Goal: Task Accomplishment & Management: Use online tool/utility

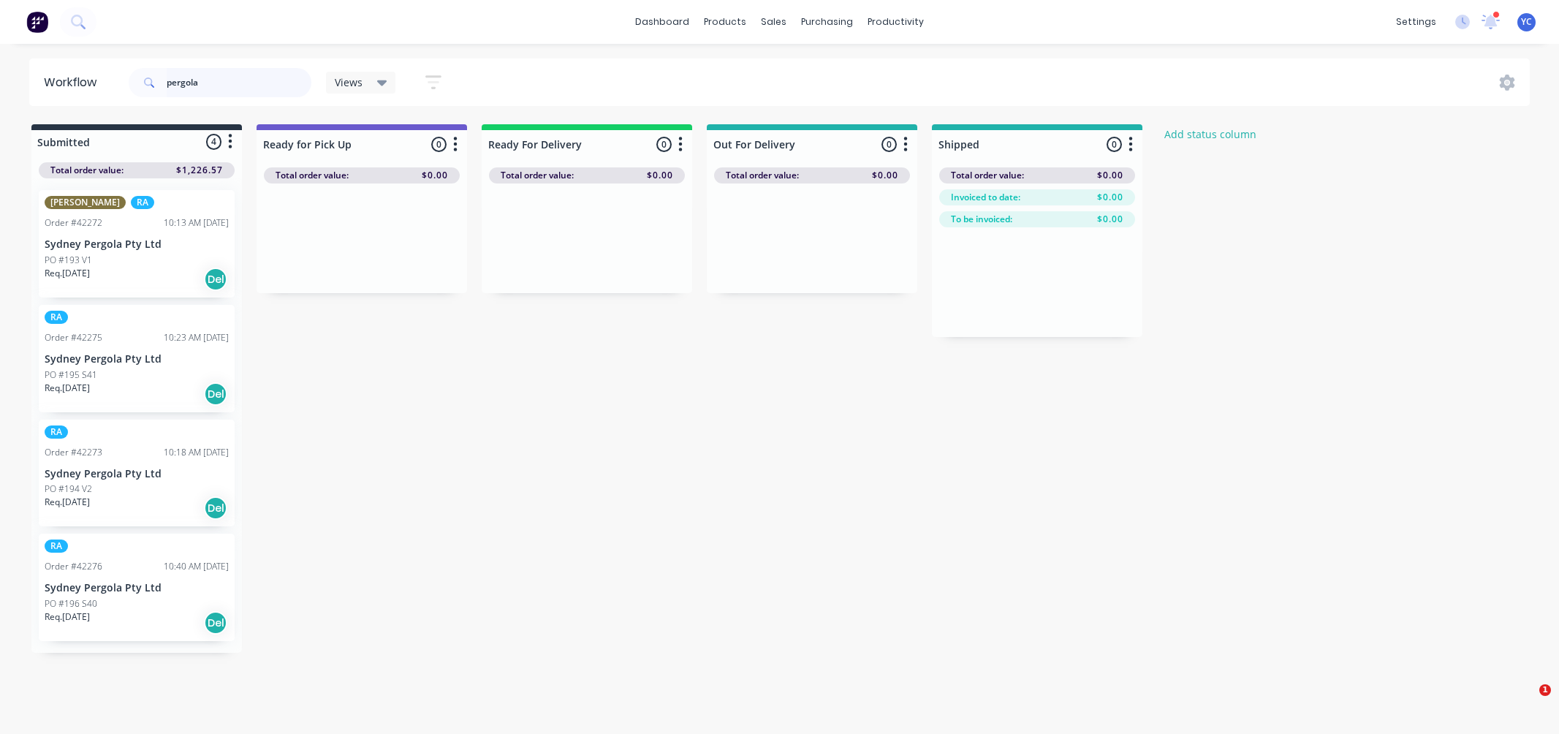
click at [220, 77] on input "pergola" at bounding box center [239, 82] width 145 height 29
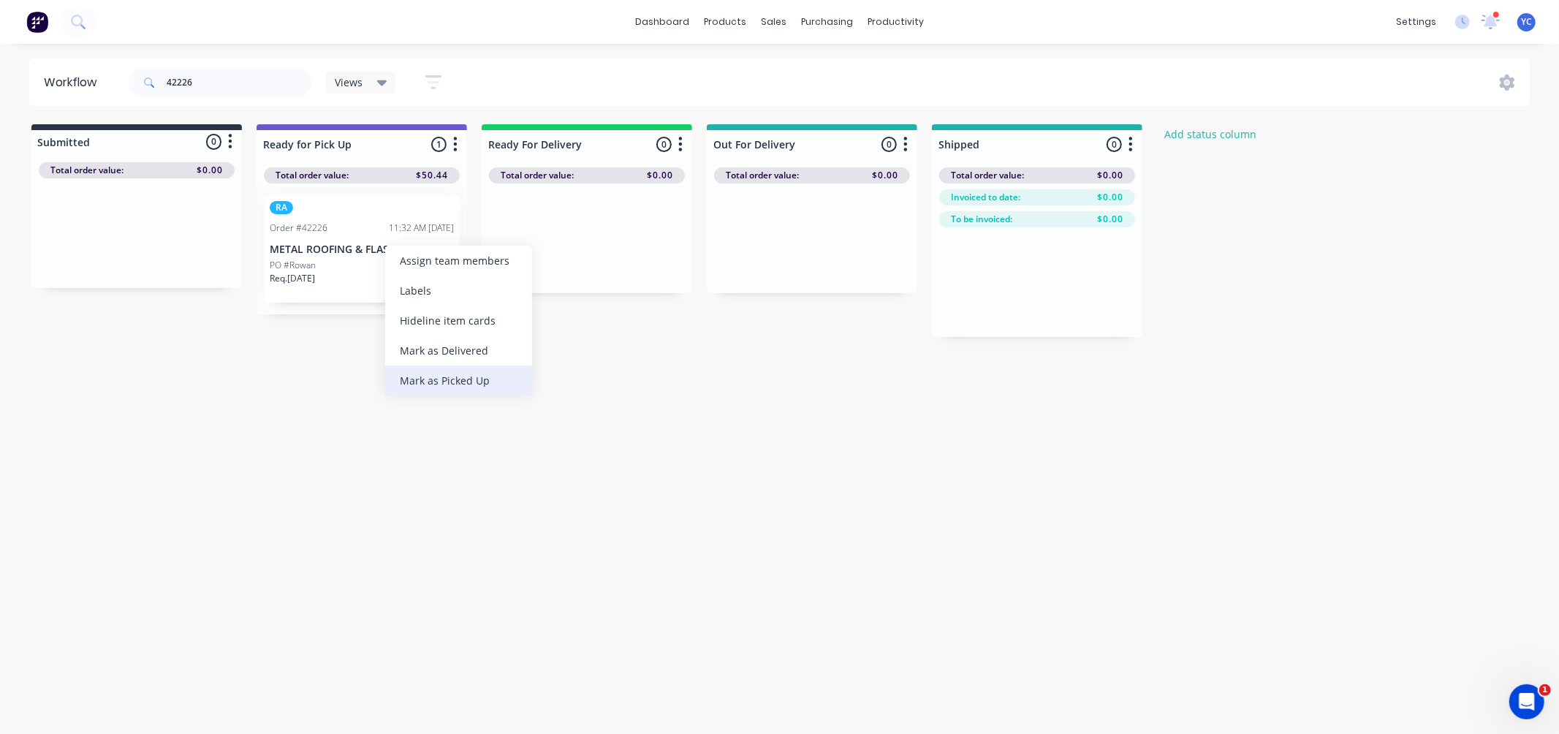
click at [450, 375] on div "Mark as Picked Up" at bounding box center [458, 380] width 147 height 30
click at [222, 88] on input "42226" at bounding box center [239, 82] width 145 height 29
type input "versi"
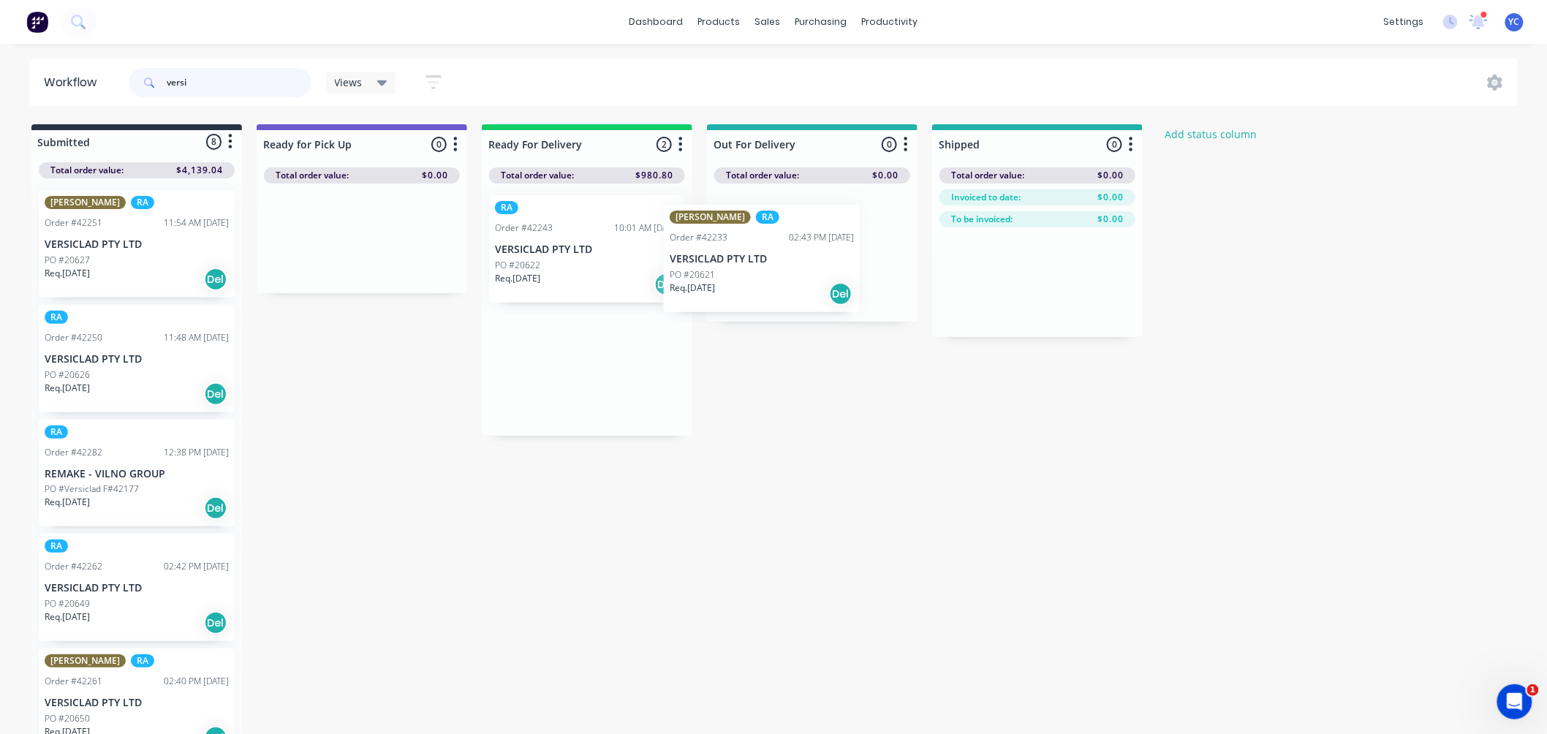
drag, startPoint x: 550, startPoint y: 257, endPoint x: 757, endPoint y: 263, distance: 206.9
click at [789, 266] on div "Submitted 8 Status colour #273444 hex #273444 Save Cancel Summaries Total order…" at bounding box center [784, 430] width 1590 height 612
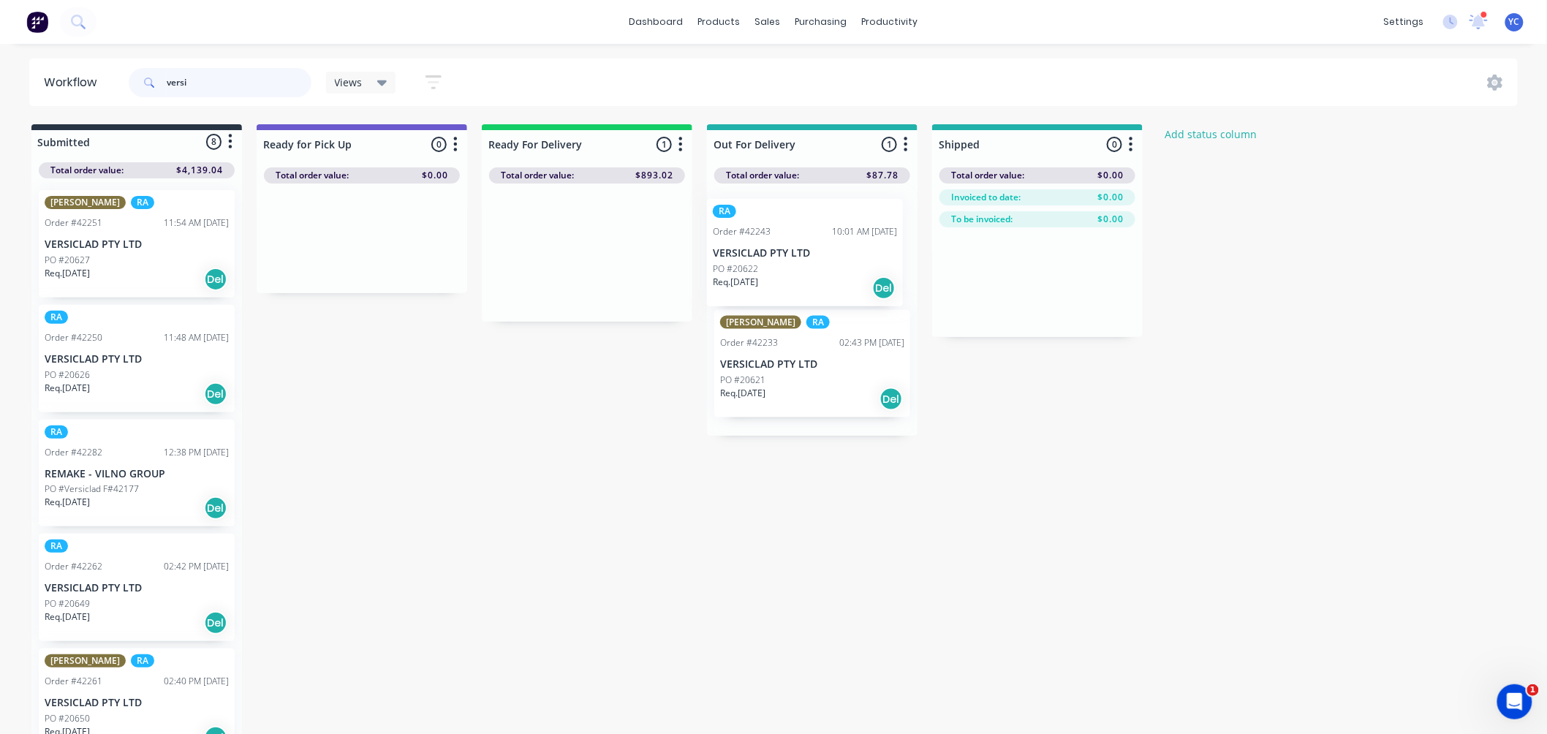
drag, startPoint x: 789, startPoint y: 273, endPoint x: 1009, endPoint y: 280, distance: 219.4
click at [1009, 280] on div "Submitted 8 Status colour #273444 hex #273444 Save Cancel Summaries Total order…" at bounding box center [784, 430] width 1590 height 612
click at [273, 76] on input "versi" at bounding box center [239, 82] width 145 height 29
click at [274, 79] on input "versi" at bounding box center [239, 82] width 145 height 29
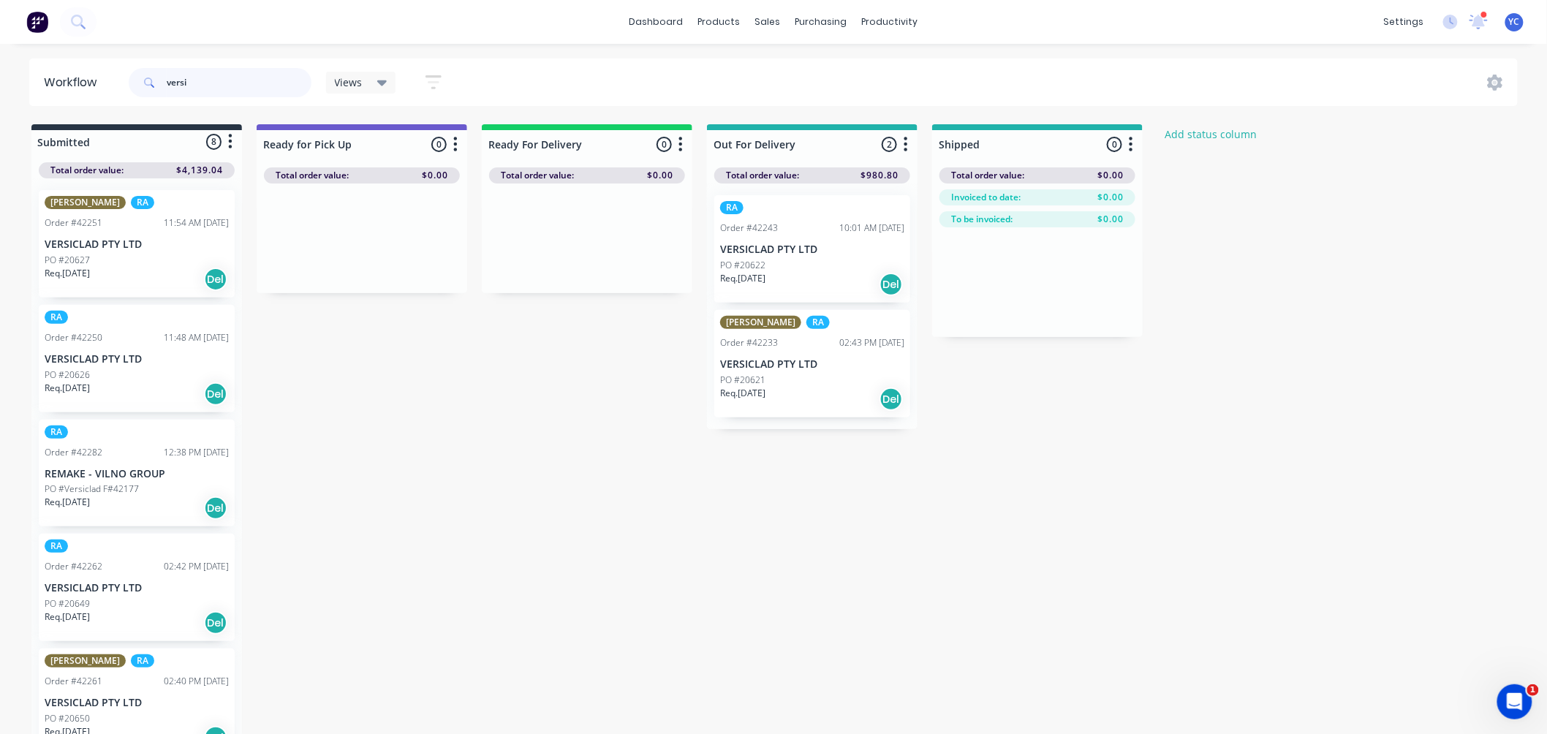
click at [274, 79] on input "versi" at bounding box center [239, 82] width 145 height 29
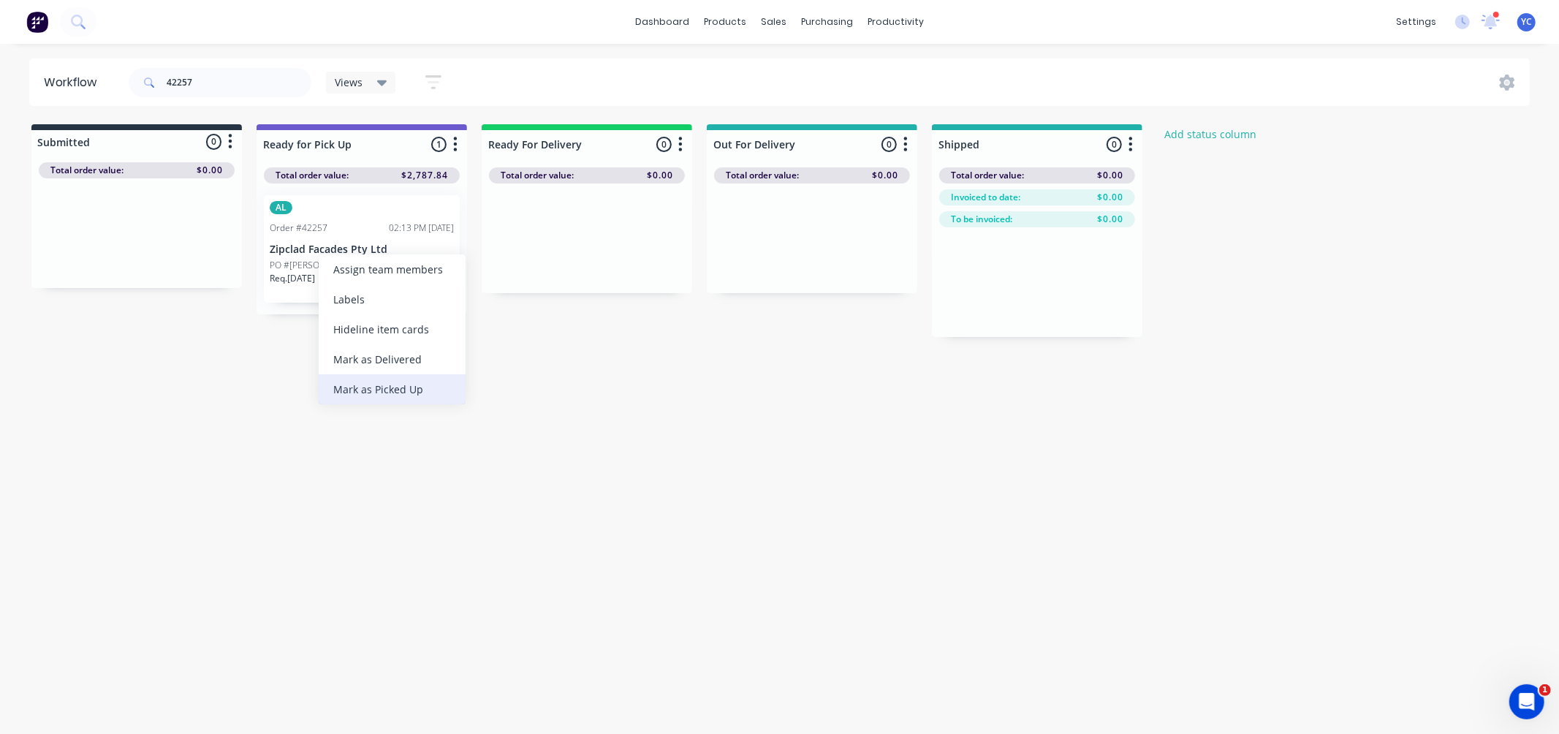
click at [383, 384] on div "Mark as Picked Up" at bounding box center [392, 389] width 147 height 30
click at [212, 72] on input "42257" at bounding box center [239, 82] width 145 height 29
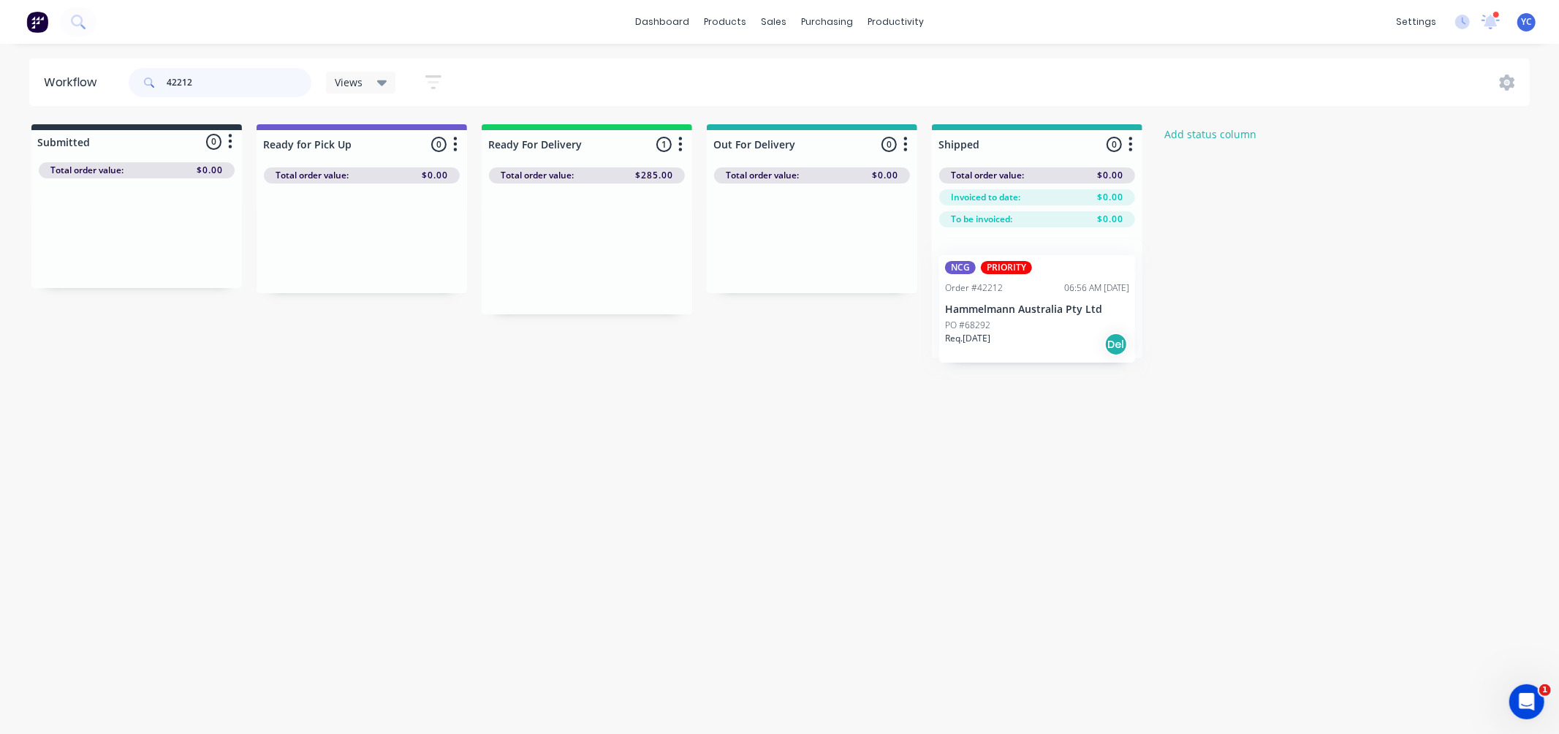
drag, startPoint x: 564, startPoint y: 270, endPoint x: 1045, endPoint y: 329, distance: 484.5
click at [1045, 329] on div "Submitted 0 Status colour #273444 hex #273444 Save Cancel Summaries Total order…" at bounding box center [784, 241] width 1590 height 234
drag, startPoint x: 547, startPoint y: 263, endPoint x: 974, endPoint y: 320, distance: 430.6
click at [984, 317] on div "Submitted 0 Status colour #273444 hex #273444 Save Cancel Summaries Total order…" at bounding box center [784, 241] width 1590 height 234
click at [219, 83] on input "42254" at bounding box center [239, 82] width 145 height 29
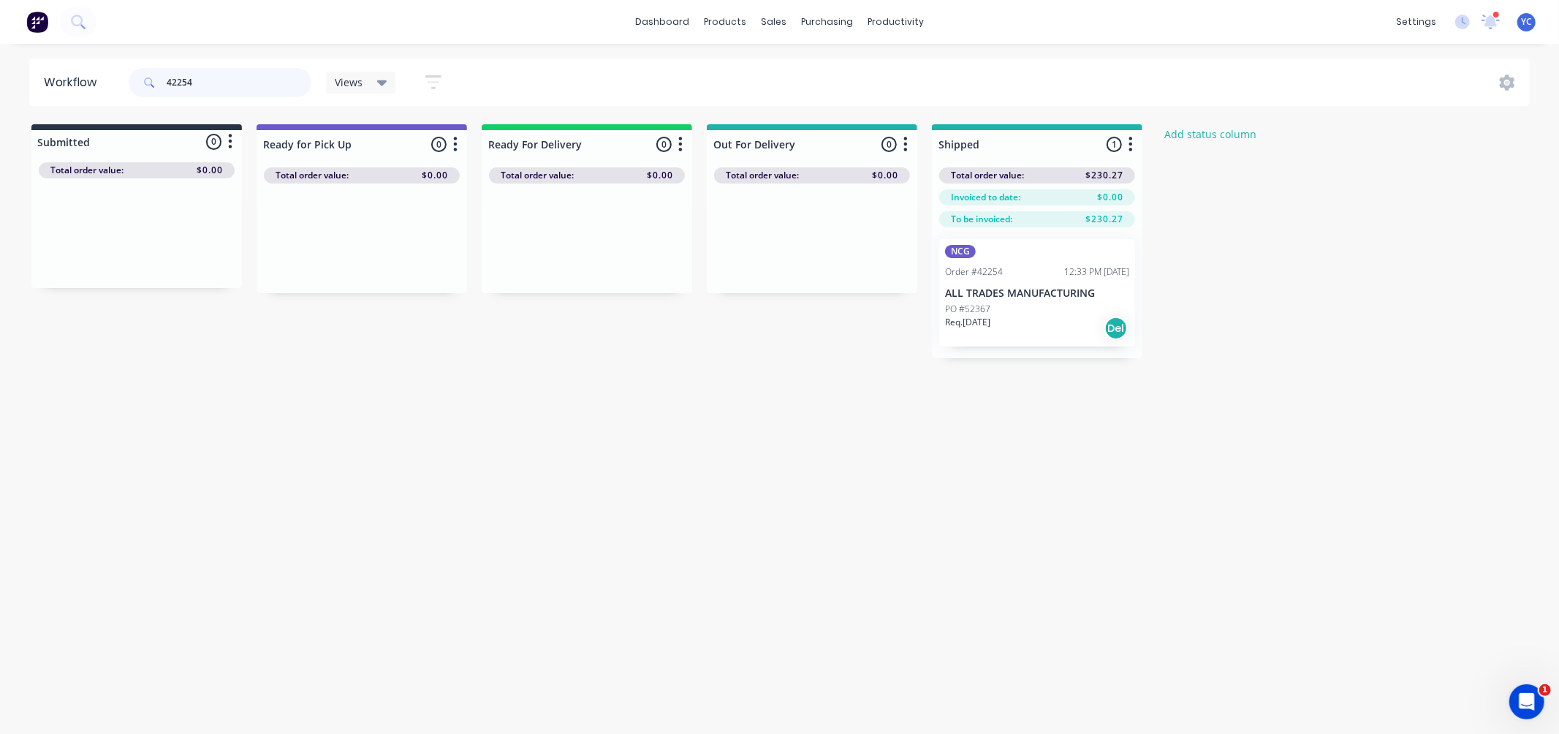
click at [219, 83] on input "42254" at bounding box center [239, 82] width 145 height 29
drag, startPoint x: 568, startPoint y: 252, endPoint x: 1047, endPoint y: 312, distance: 483.2
click at [1047, 312] on div "Submitted 0 Status colour #273444 hex #273444 Save Cancel Summaries Total order…" at bounding box center [784, 241] width 1590 height 234
click at [291, 82] on input "42213" at bounding box center [239, 82] width 145 height 29
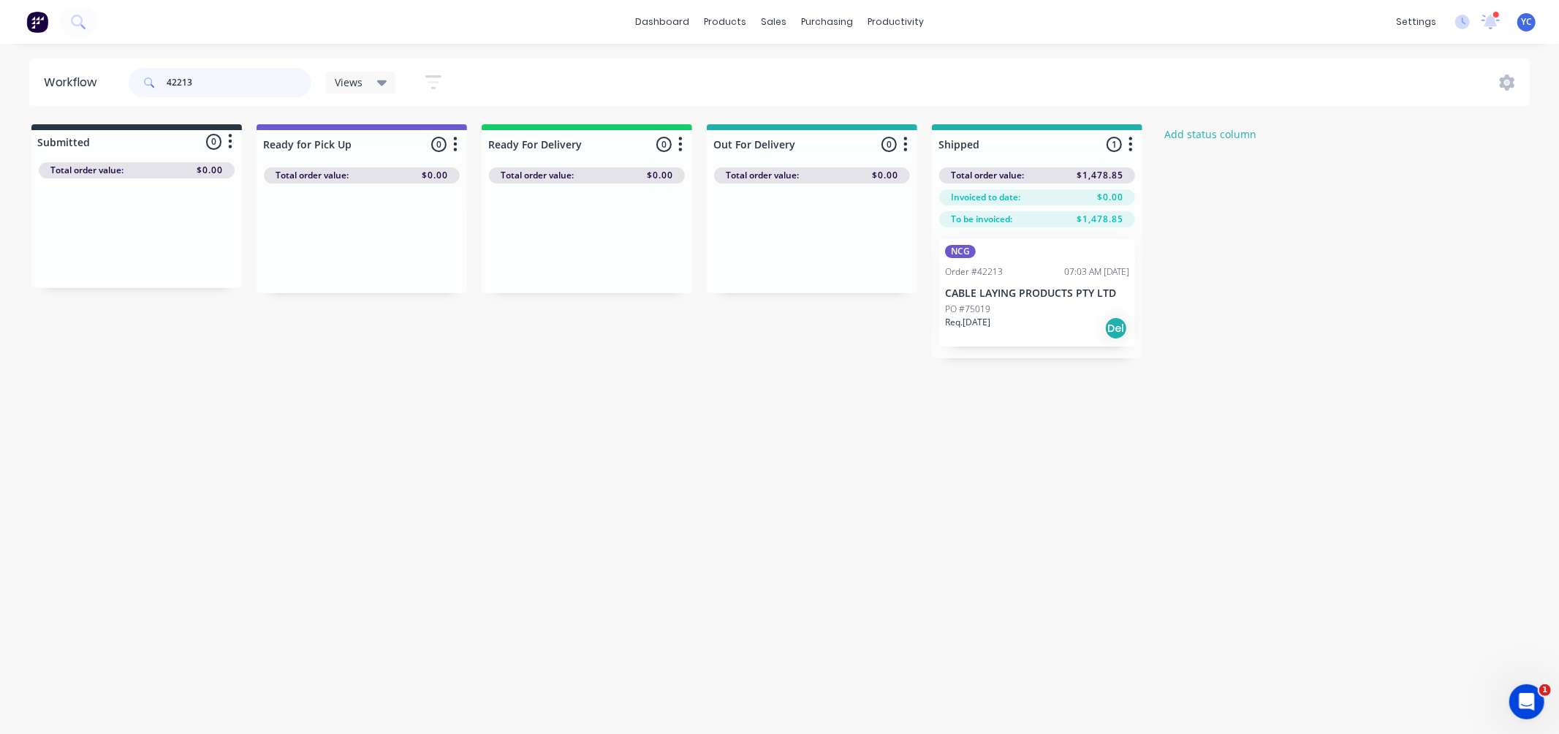
click at [289, 82] on input "42213" at bounding box center [239, 82] width 145 height 29
drag, startPoint x: 545, startPoint y: 242, endPoint x: 1026, endPoint y: 287, distance: 483.8
click at [1026, 287] on div "Submitted 0 Status colour #273444 hex #273444 Save Cancel Summaries Total order…" at bounding box center [784, 241] width 1590 height 234
click at [240, 77] on input "42190" at bounding box center [239, 82] width 145 height 29
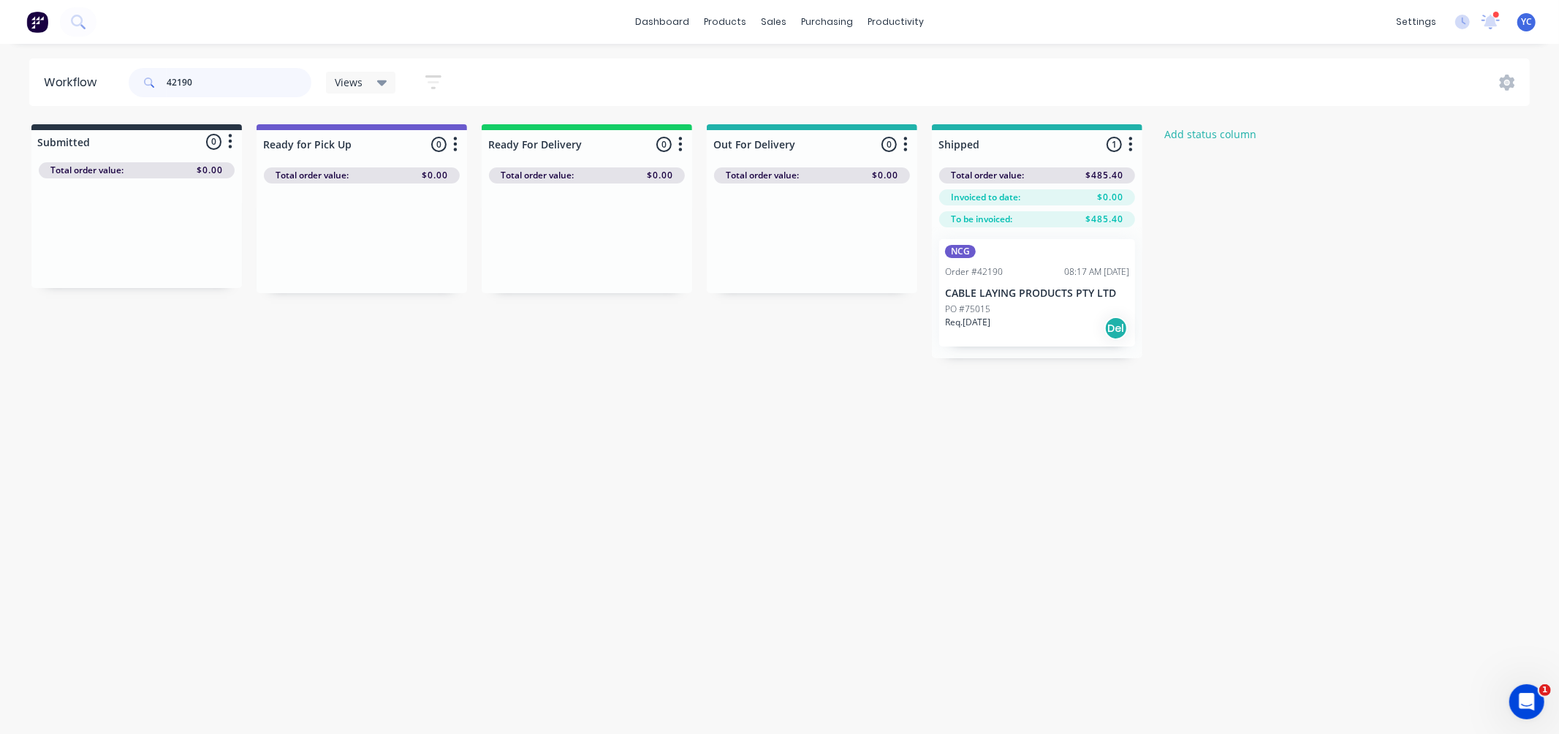
click at [240, 77] on input "42190" at bounding box center [239, 82] width 145 height 29
drag, startPoint x: 575, startPoint y: 253, endPoint x: 1025, endPoint y: 291, distance: 451.1
click at [1025, 291] on div "Submitted 0 Status colour #273444 hex #273444 Save Cancel Summaries Total order…" at bounding box center [784, 241] width 1590 height 234
click at [254, 96] on input "42214" at bounding box center [239, 82] width 145 height 29
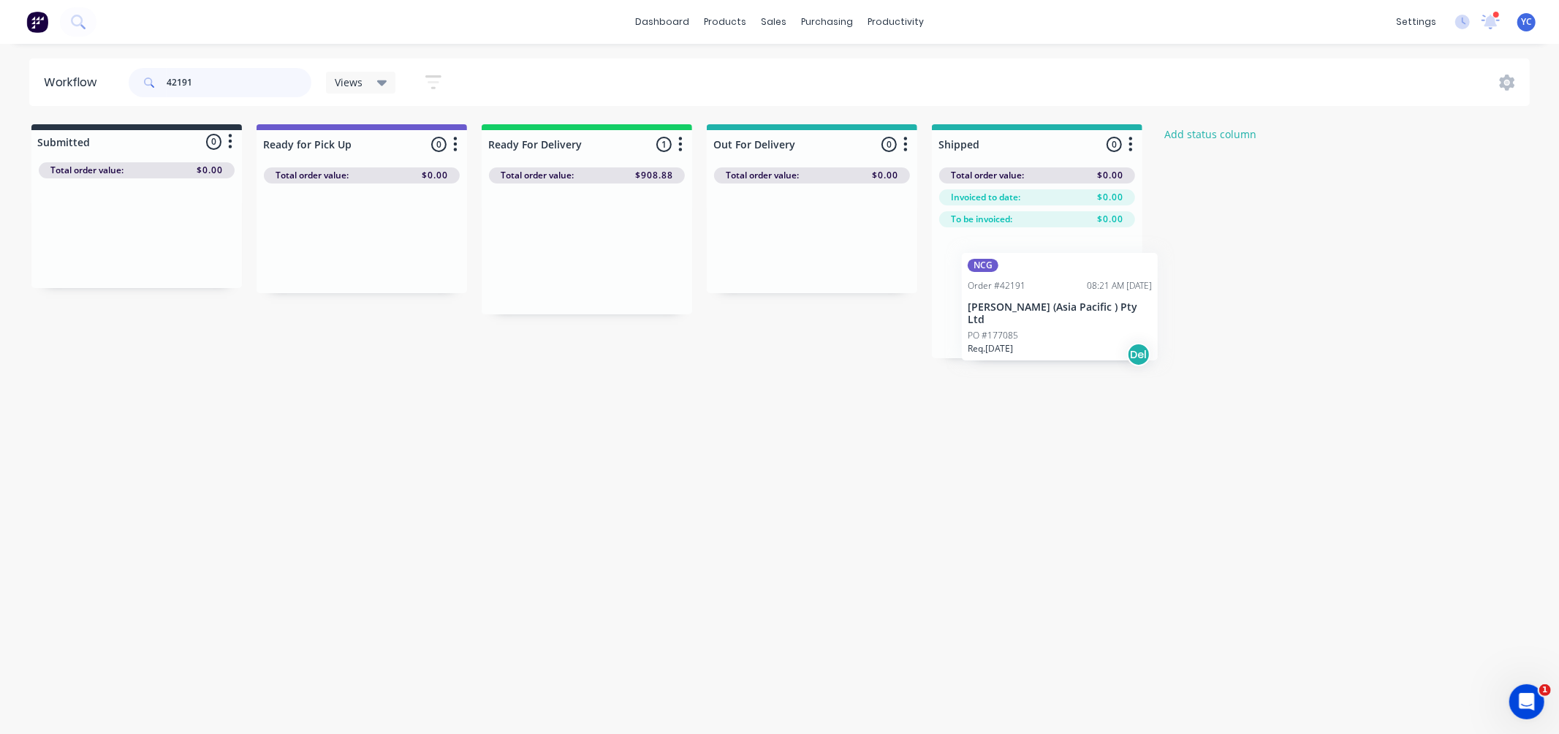
drag, startPoint x: 550, startPoint y: 267, endPoint x: 1231, endPoint y: 334, distance: 684.5
click at [1231, 334] on div "Submitted 0 Status colour #273444 hex #273444 Save Cancel Summaries Total order…" at bounding box center [784, 241] width 1590 height 234
click at [198, 70] on input "42191" at bounding box center [239, 82] width 145 height 29
drag, startPoint x: 591, startPoint y: 251, endPoint x: 1052, endPoint y: 294, distance: 463.9
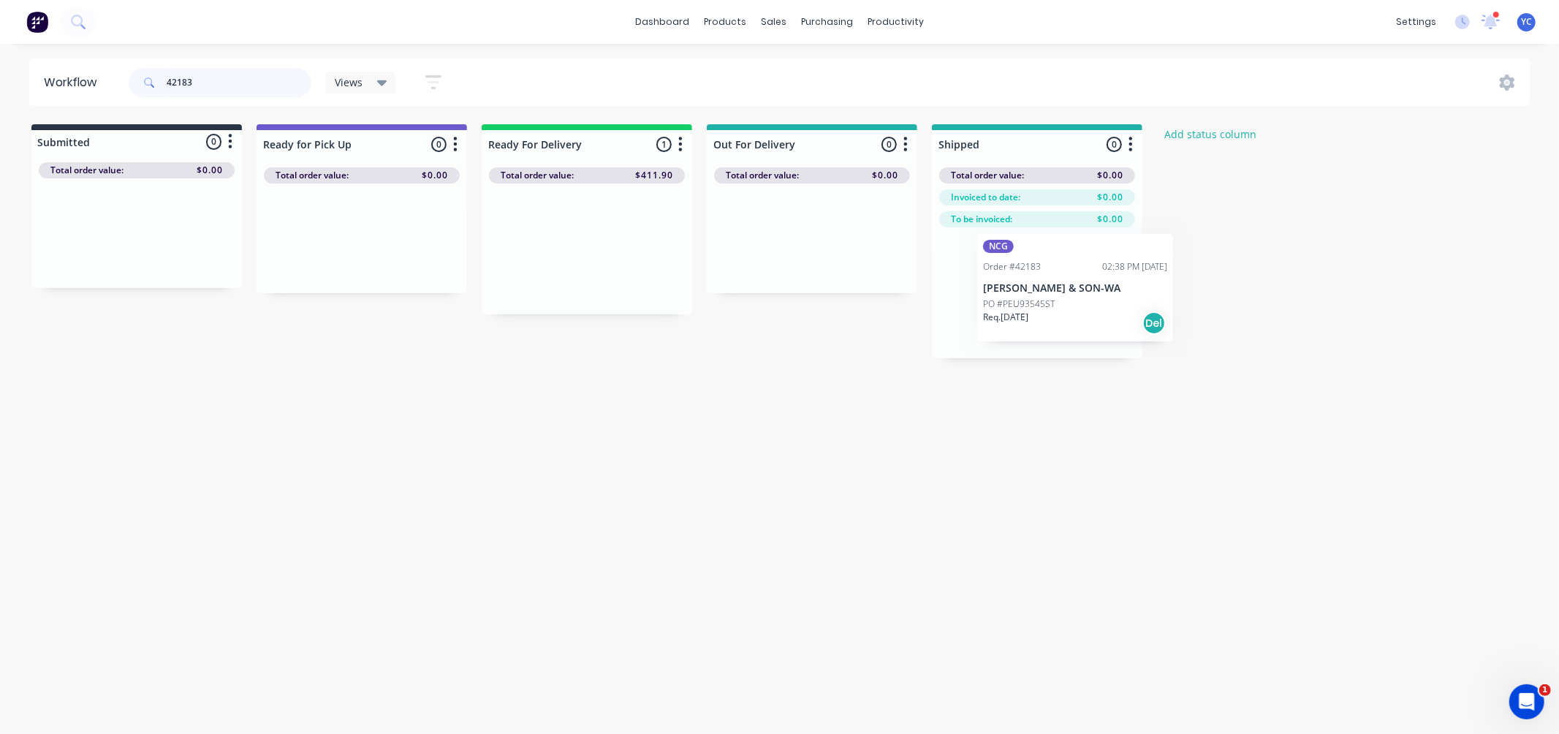
click at [1053, 295] on div "Submitted 0 Status colour #273444 hex #273444 Save Cancel Summaries Total order…" at bounding box center [784, 241] width 1590 height 234
click at [231, 83] on input "42183" at bounding box center [239, 82] width 145 height 29
drag, startPoint x: 101, startPoint y: 259, endPoint x: 338, endPoint y: 259, distance: 237.5
click at [338, 259] on div "Submitted 1 Status colour #273444 hex #273444 Save Cancel Summaries Total order…" at bounding box center [784, 230] width 1590 height 213
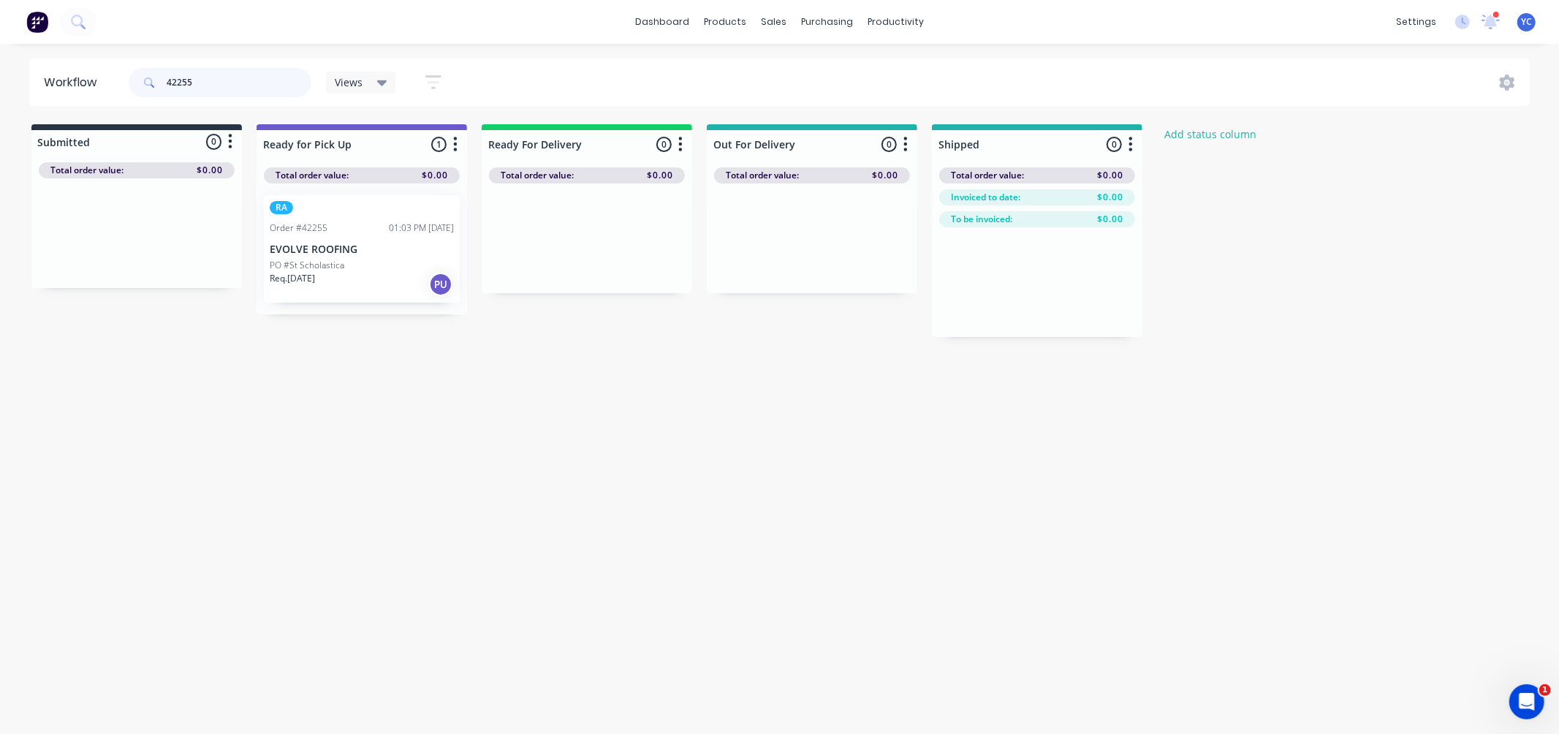
drag, startPoint x: 246, startPoint y: 85, endPoint x: 238, endPoint y: 88, distance: 8.6
click at [246, 85] on input "42255" at bounding box center [239, 82] width 145 height 29
click at [238, 88] on input "42255" at bounding box center [239, 82] width 145 height 29
click at [241, 96] on input "42255" at bounding box center [239, 82] width 145 height 29
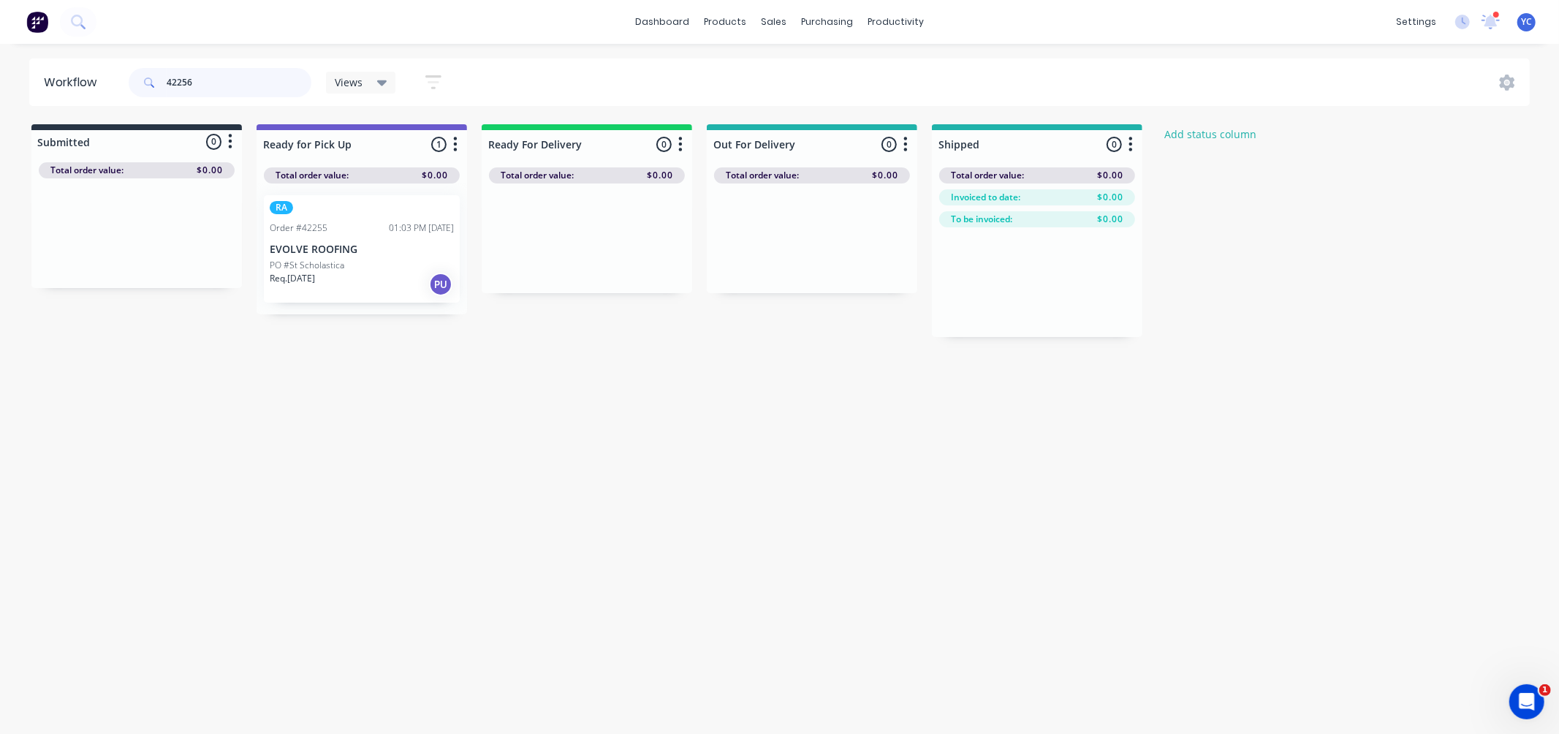
type input "42256"
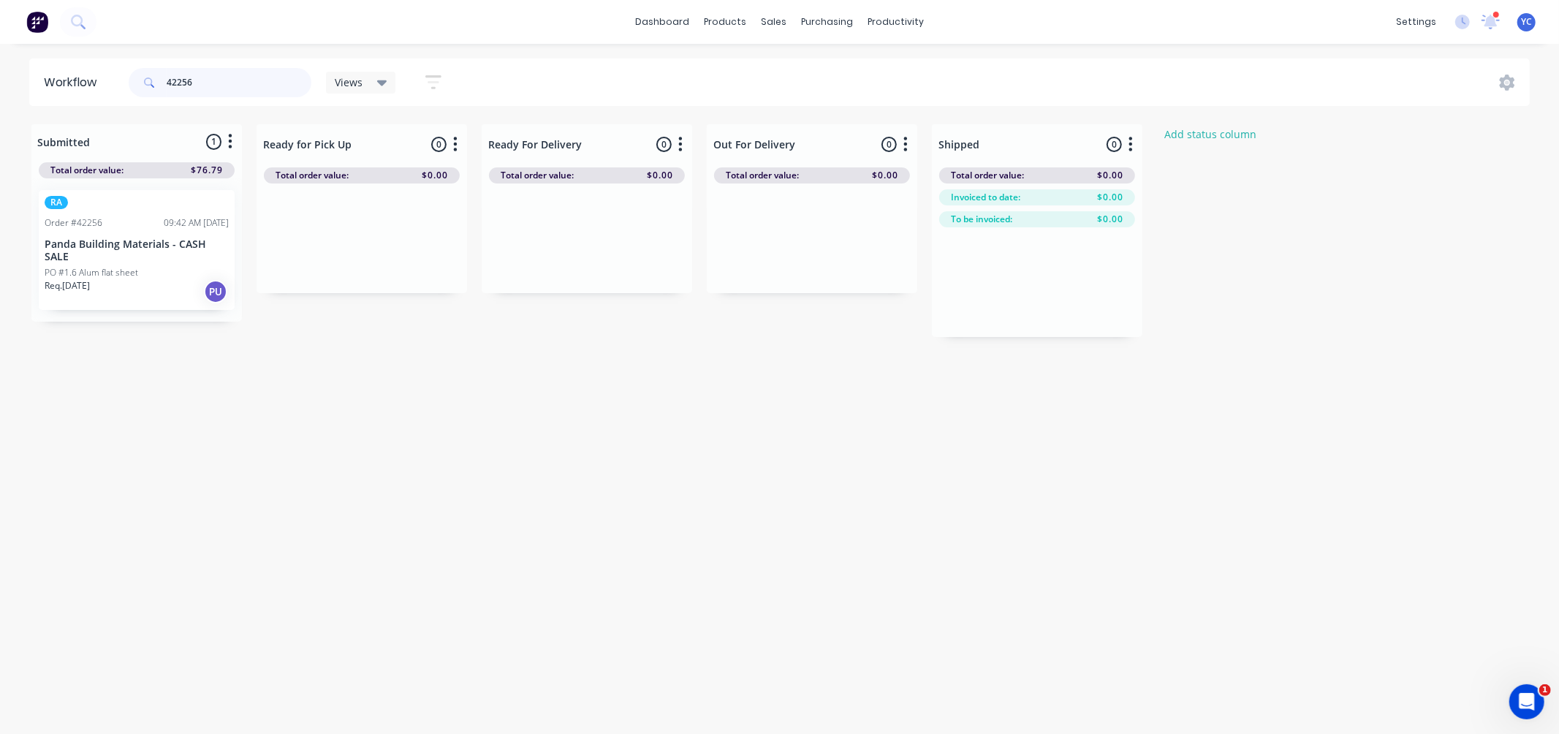
click at [241, 82] on input "42256" at bounding box center [239, 82] width 145 height 29
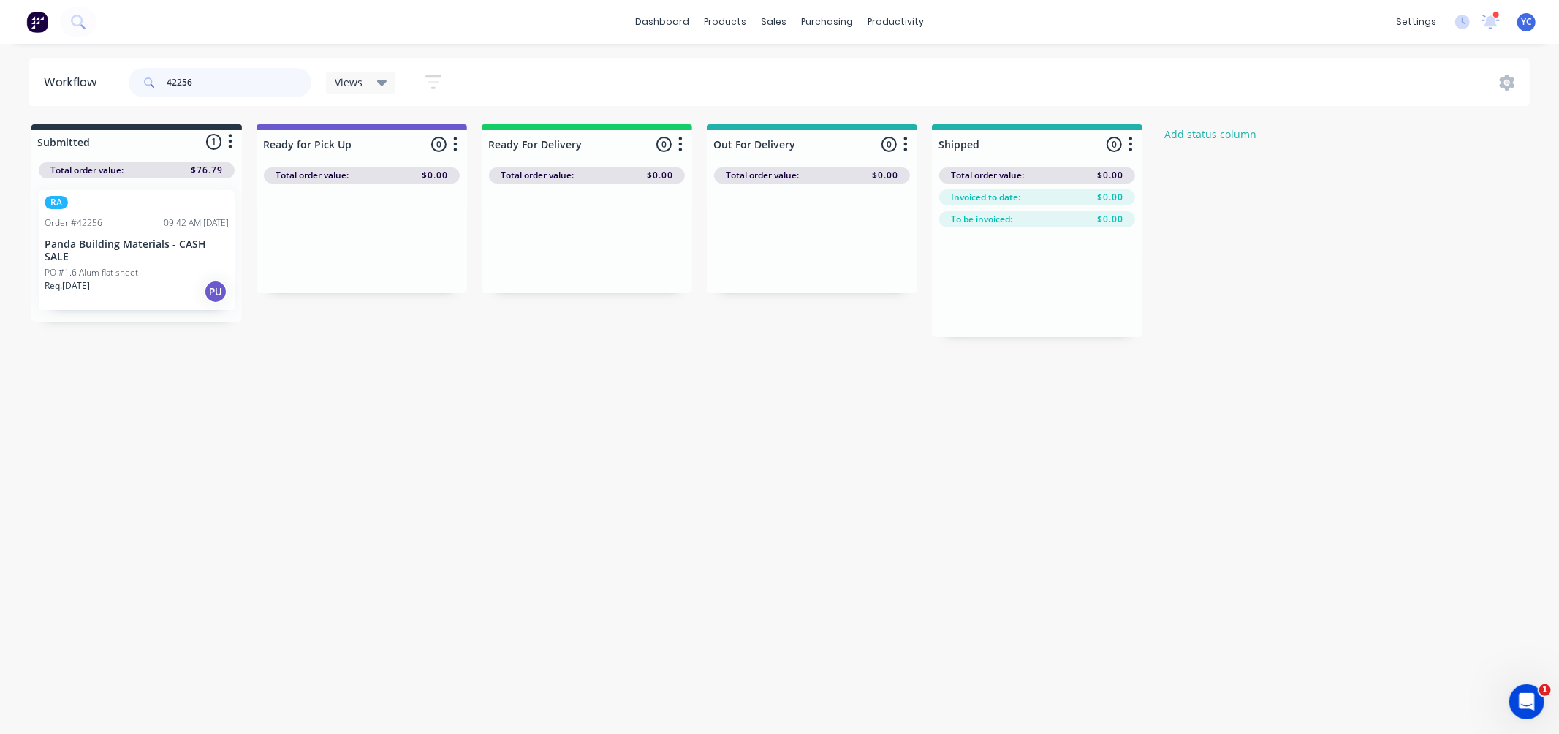
click at [241, 82] on input "42256" at bounding box center [239, 82] width 145 height 29
click at [70, 398] on div "Workflow 42256 Views Save new view None (Default) edit AL edit ALL edit BB & TH…" at bounding box center [779, 381] width 1559 height 646
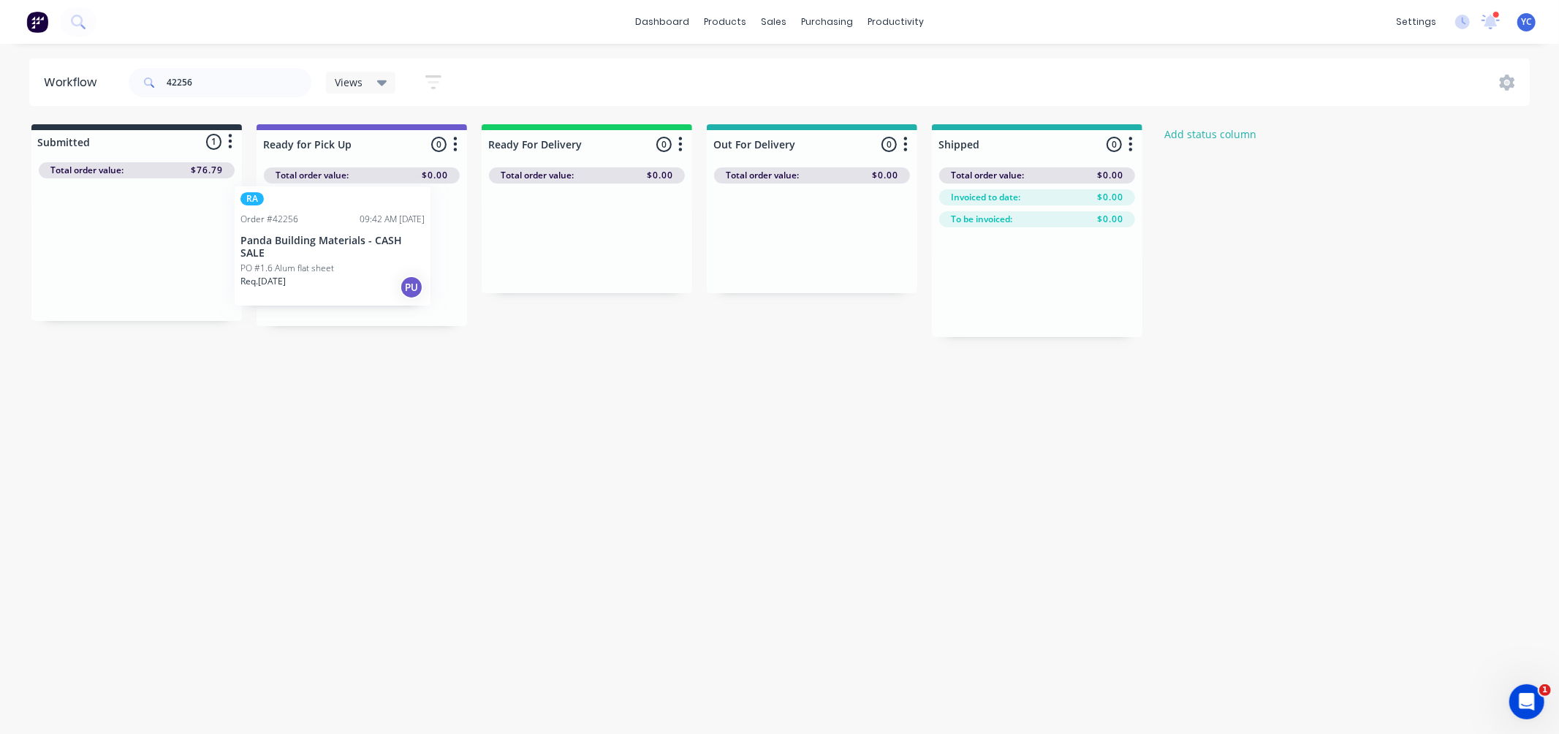
drag, startPoint x: 86, startPoint y: 267, endPoint x: 302, endPoint y: 284, distance: 217.0
click at [302, 284] on div "Submitted 1 Status colour #273444 hex #273444 Save Cancel Summaries Total order…" at bounding box center [784, 230] width 1590 height 213
